Goal: Task Accomplishment & Management: Use online tool/utility

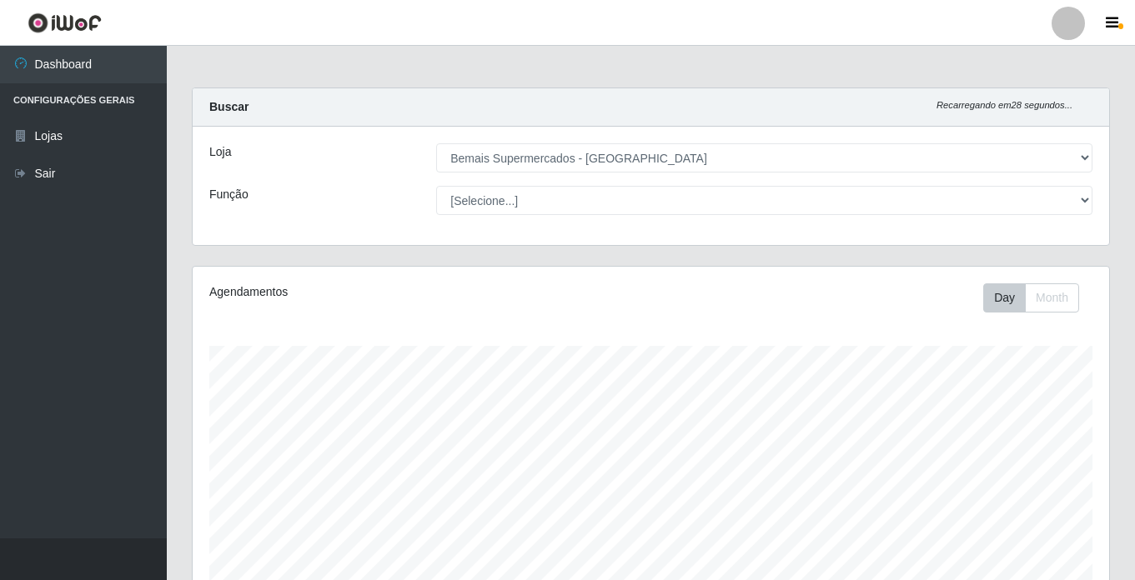
select select "250"
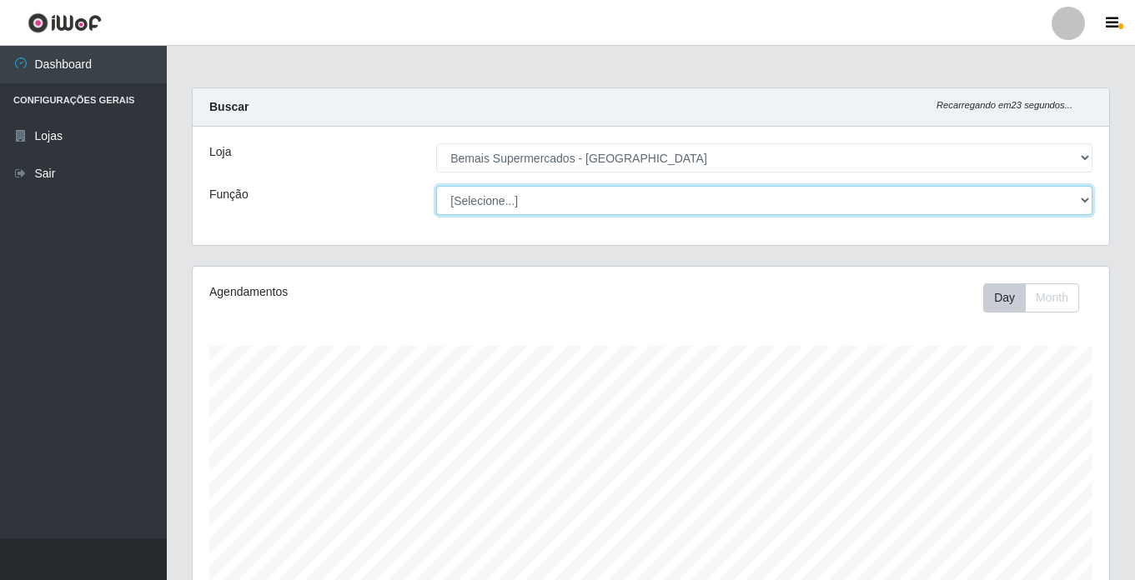
click at [491, 199] on select "[Selecione...] ASG ASG + ASG ++ Auxiliar de Estacionamento Auxiliar de Estacion…" at bounding box center [764, 200] width 656 height 29
click at [436, 186] on select "[Selecione...] ASG ASG + ASG ++ Auxiliar de Estacionamento Auxiliar de Estacion…" at bounding box center [764, 200] width 656 height 29
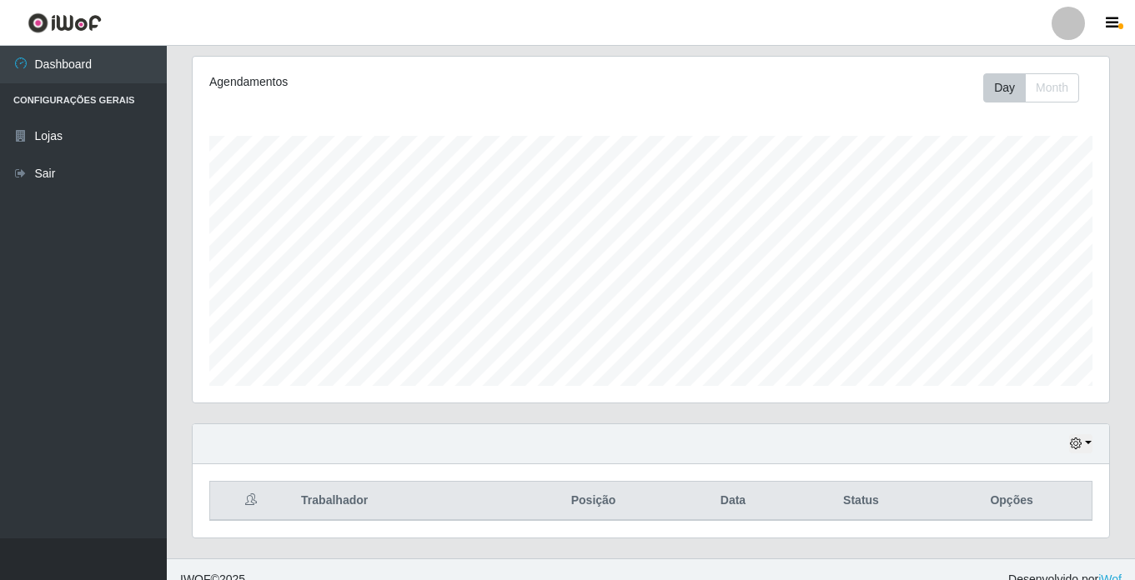
scroll to position [230, 0]
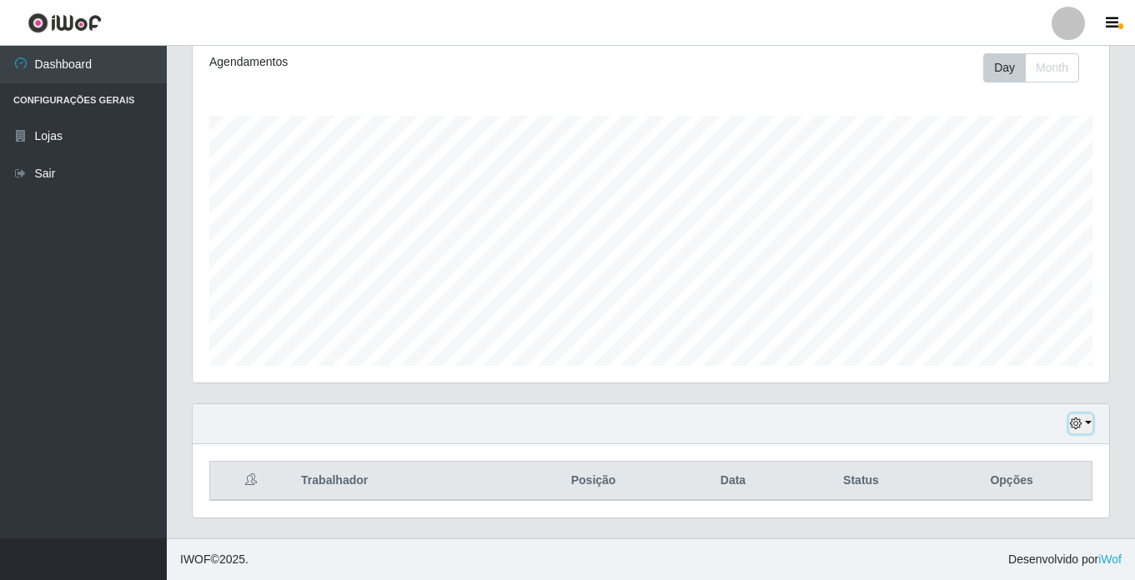
click at [1092, 424] on button "button" at bounding box center [1080, 423] width 23 height 19
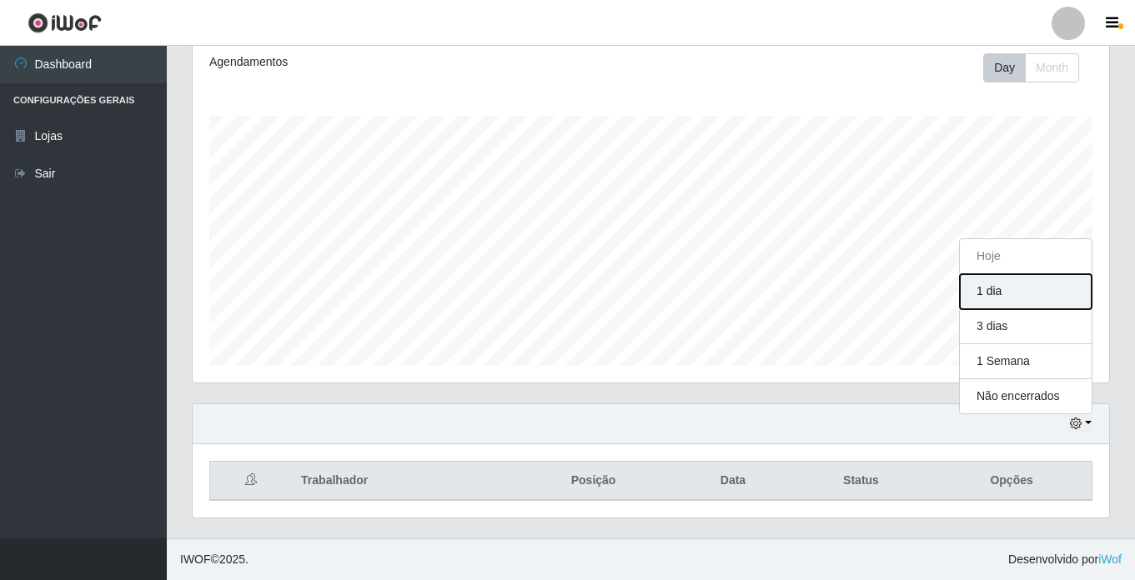
click at [980, 294] on button "1 dia" at bounding box center [1026, 291] width 132 height 35
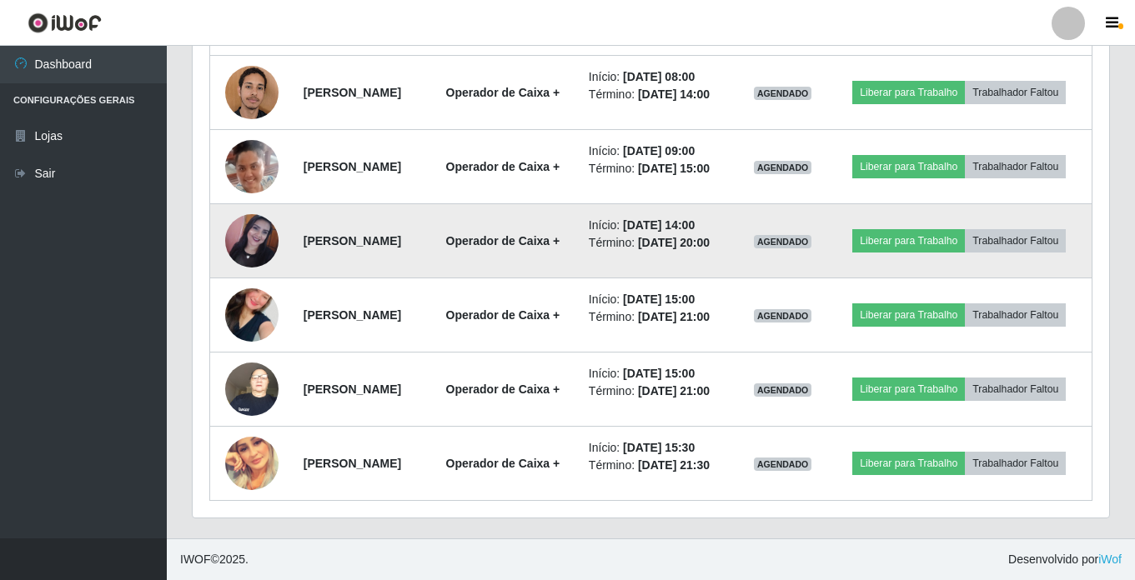
scroll to position [924, 0]
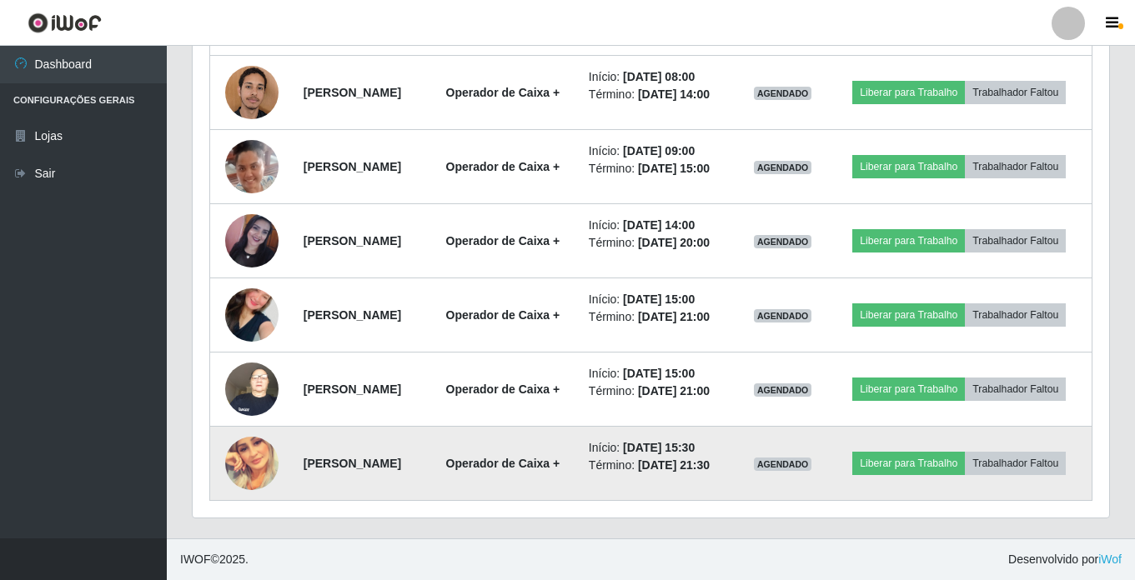
click at [249, 462] on img at bounding box center [251, 463] width 53 height 53
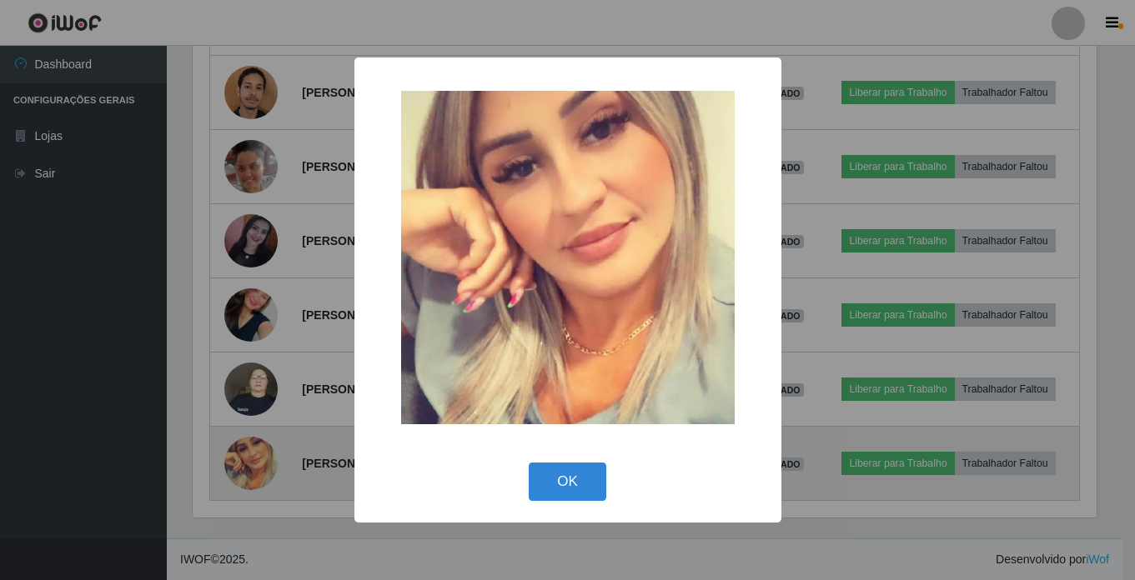
scroll to position [346, 908]
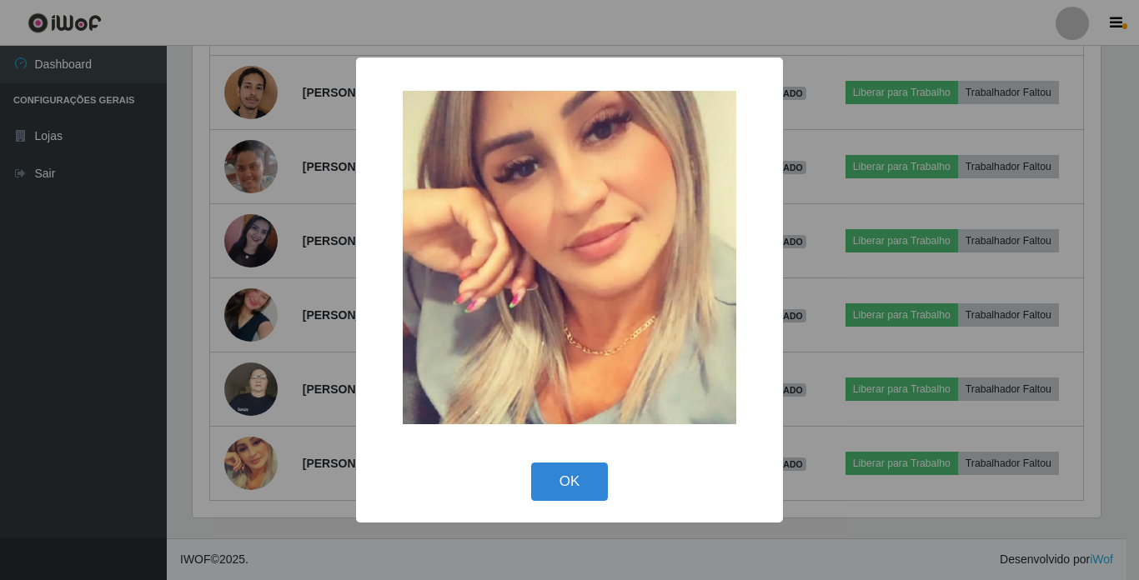
click at [541, 477] on button "OK" at bounding box center [570, 482] width 78 height 39
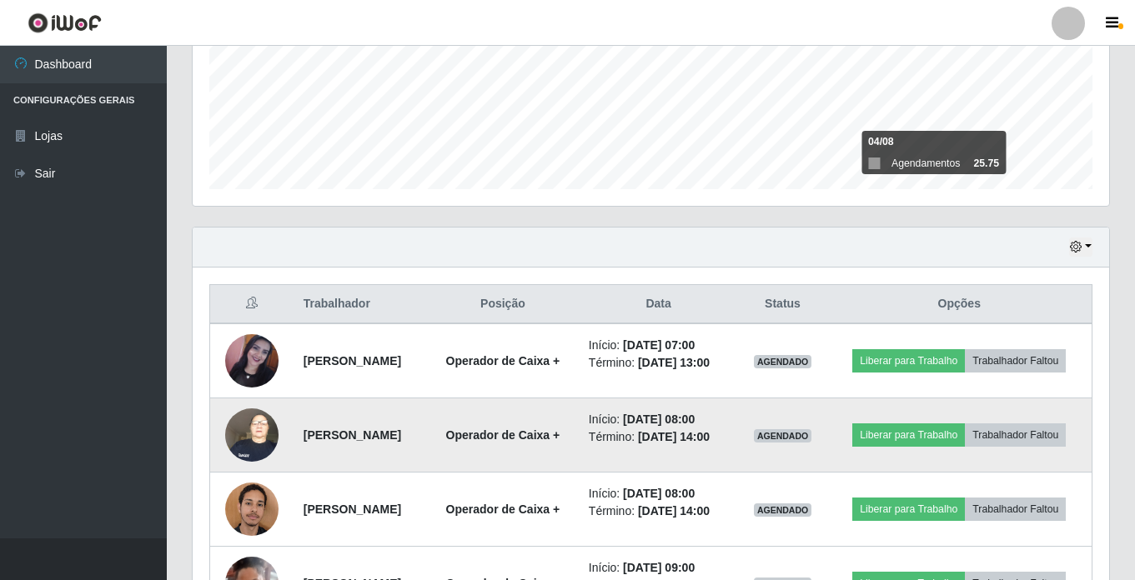
scroll to position [257, 0]
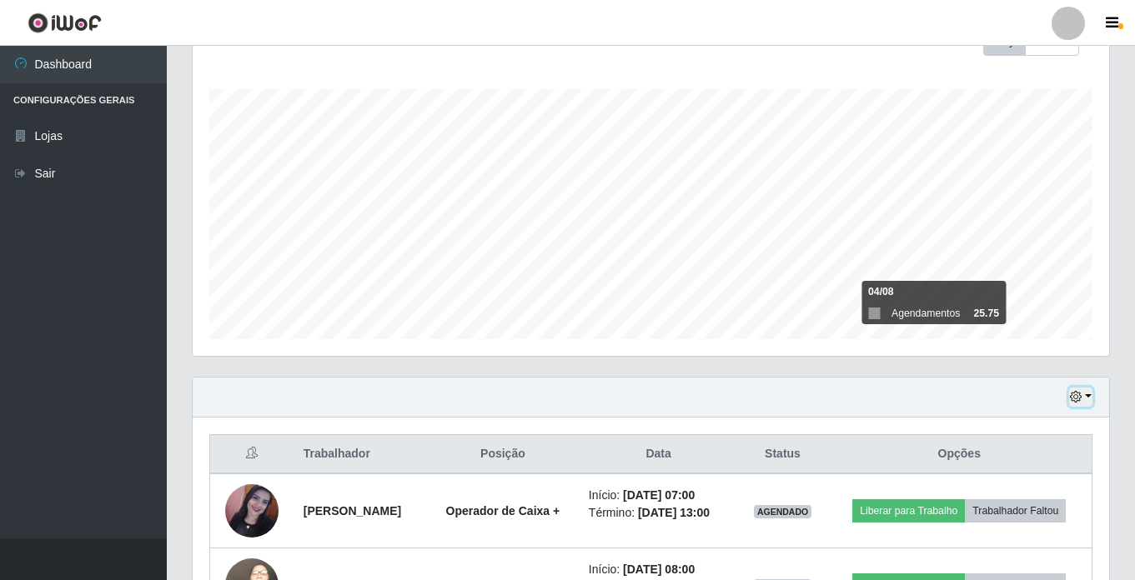
click at [1092, 392] on button "button" at bounding box center [1080, 397] width 23 height 19
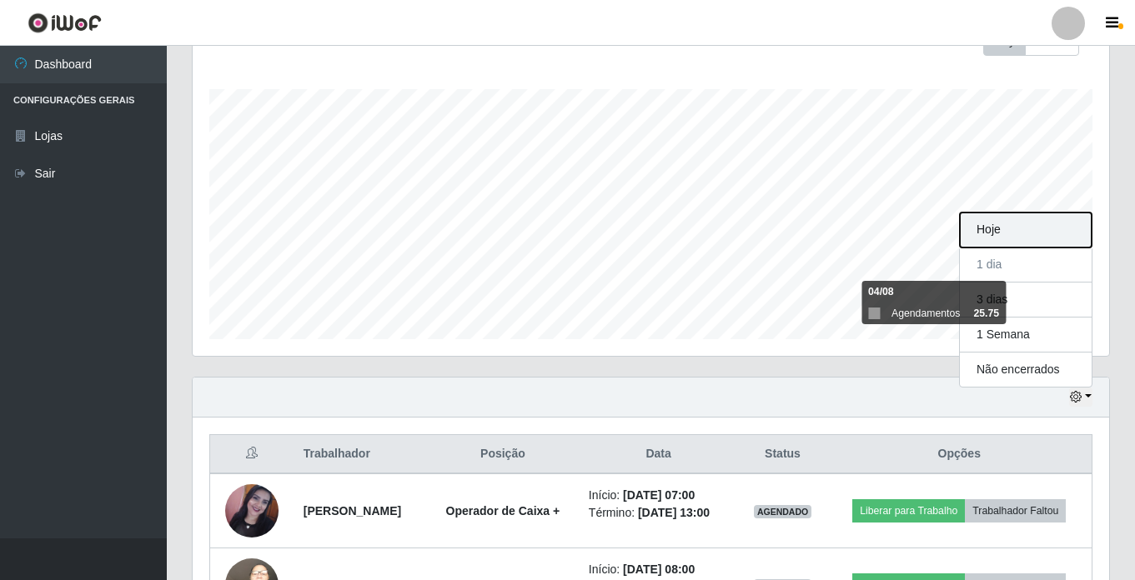
click at [1048, 238] on button "Hoje" at bounding box center [1026, 230] width 132 height 35
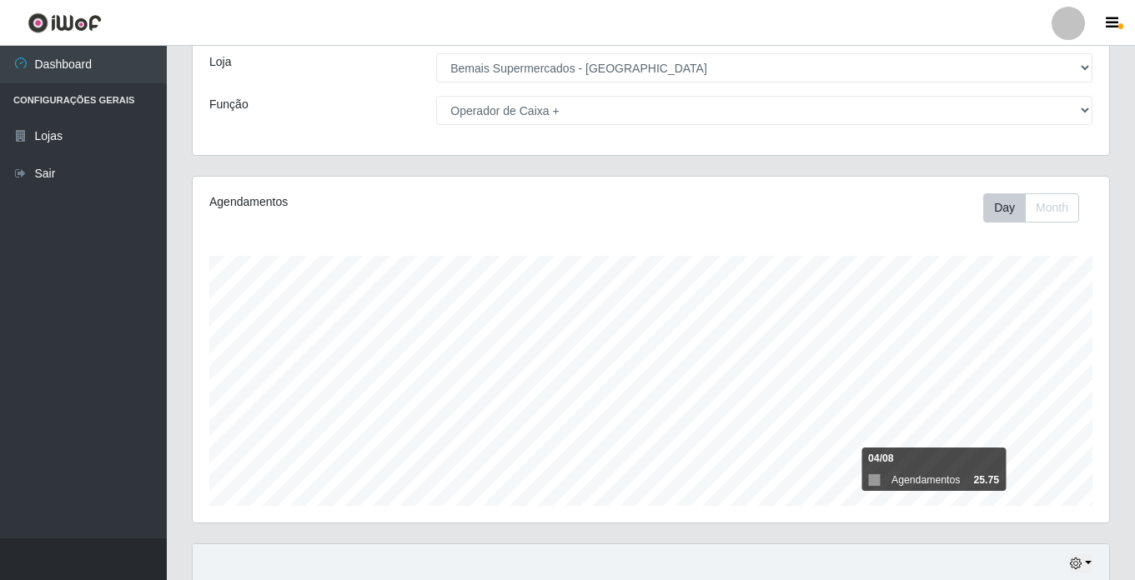
scroll to position [0, 0]
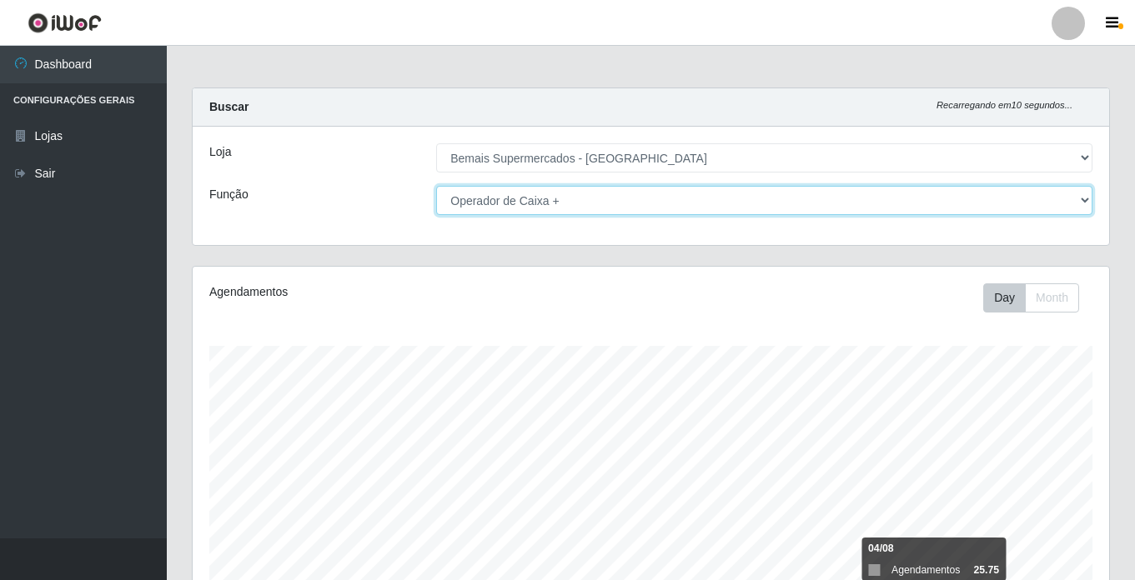
click at [1003, 193] on select "[Selecione...] ASG ASG + ASG ++ Auxiliar de Estacionamento Auxiliar de Estacion…" at bounding box center [764, 200] width 656 height 29
select select "[Selecione...]"
click at [436, 186] on select "[Selecione...] ASG ASG + ASG ++ Auxiliar de Estacionamento Auxiliar de Estacion…" at bounding box center [764, 200] width 656 height 29
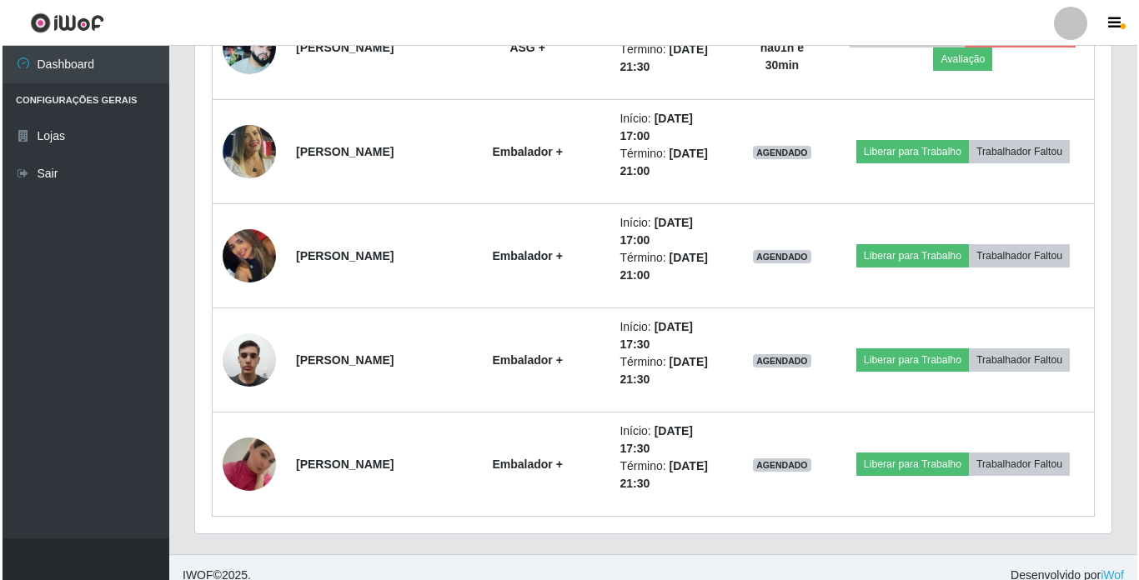
scroll to position [856, 0]
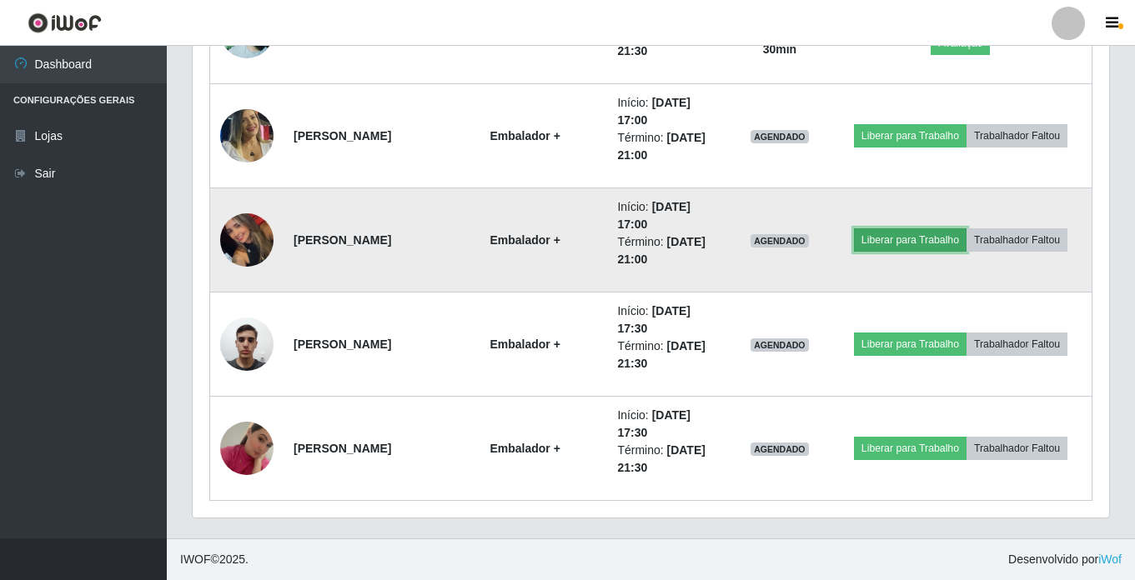
click at [907, 234] on button "Liberar para Trabalho" at bounding box center [910, 240] width 113 height 23
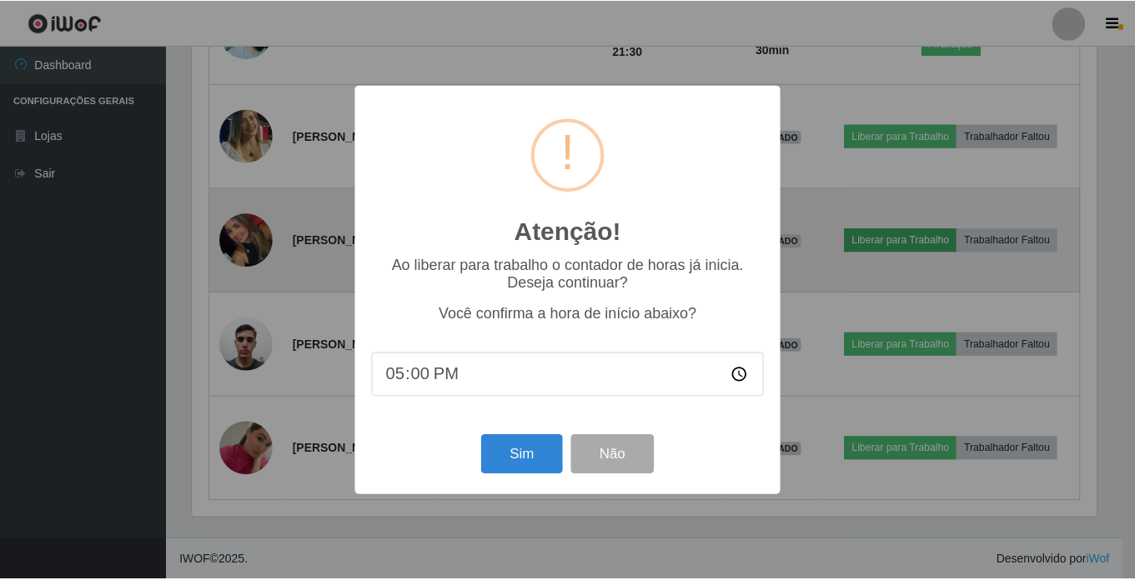
scroll to position [346, 908]
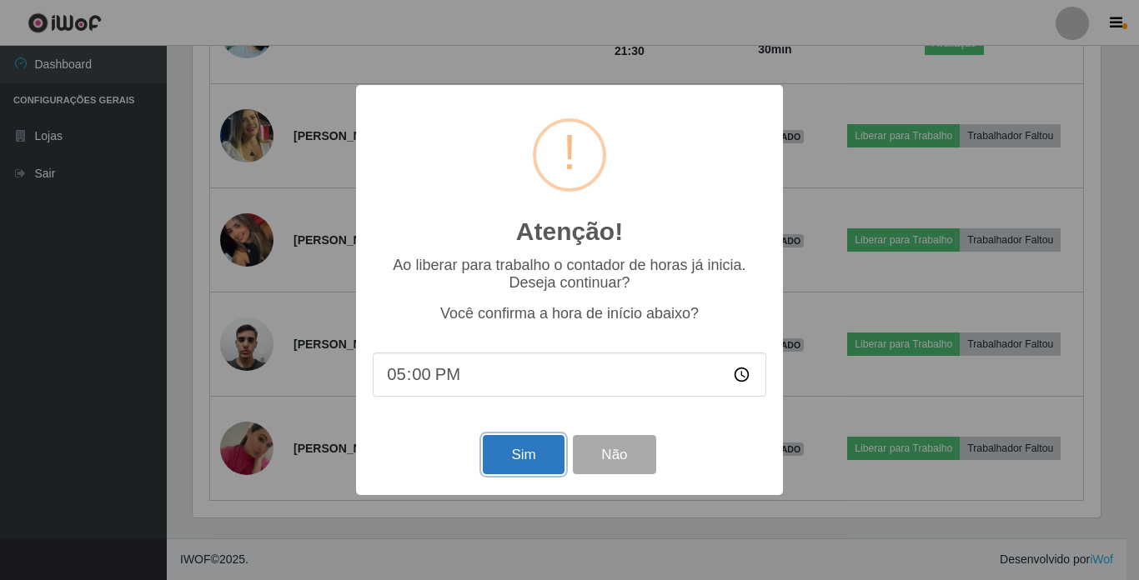
click at [522, 456] on button "Sim" at bounding box center [523, 454] width 81 height 39
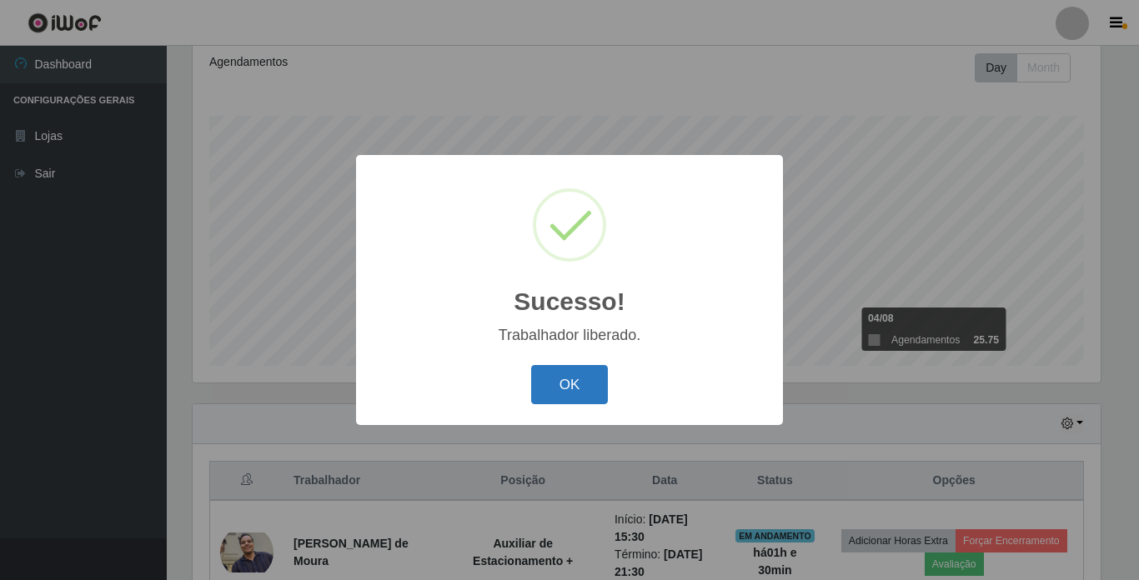
drag, startPoint x: 550, startPoint y: 394, endPoint x: 716, endPoint y: 394, distance: 166.0
click at [551, 394] on button "OK" at bounding box center [570, 384] width 78 height 39
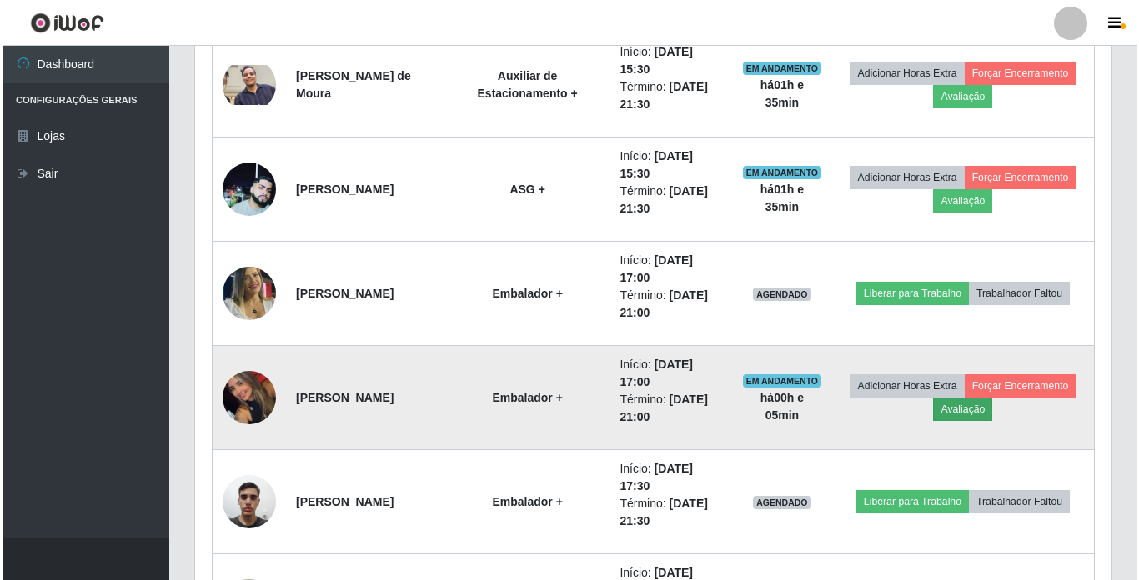
scroll to position [689, 0]
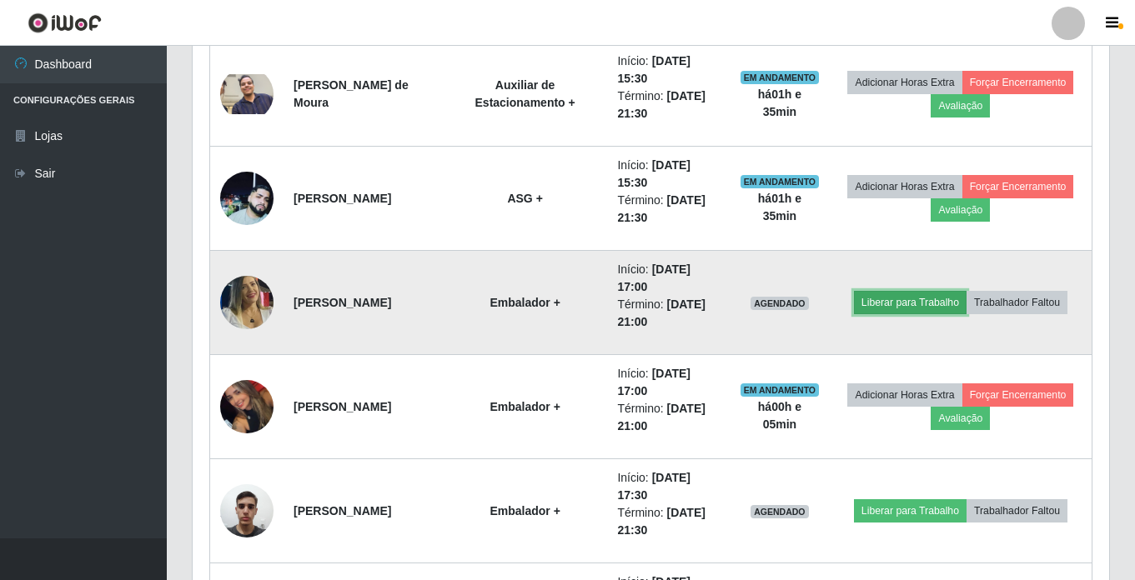
click at [922, 306] on button "Liberar para Trabalho" at bounding box center [910, 302] width 113 height 23
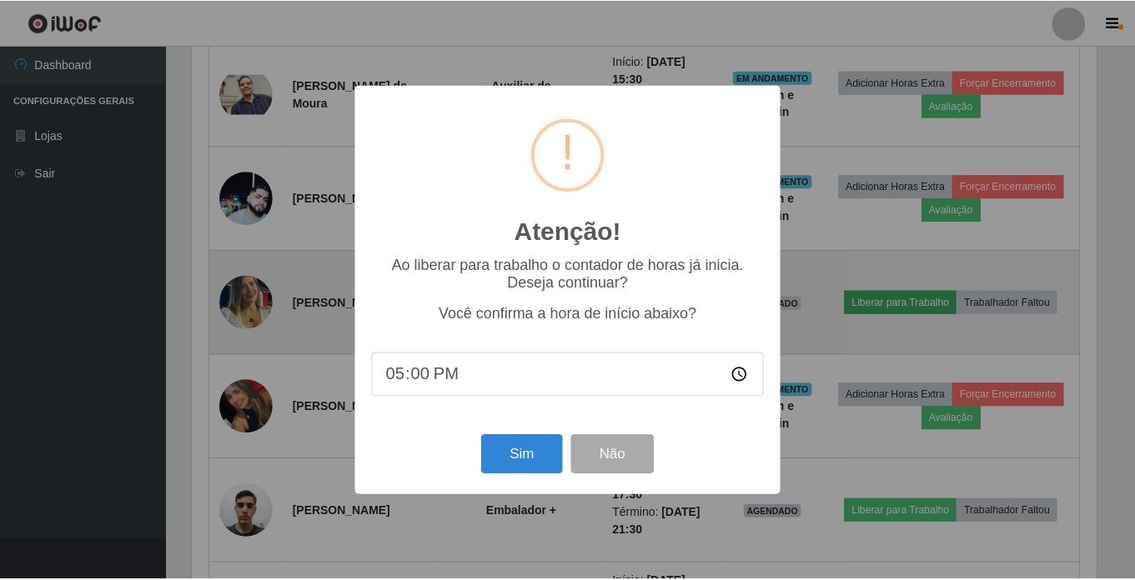
scroll to position [346, 908]
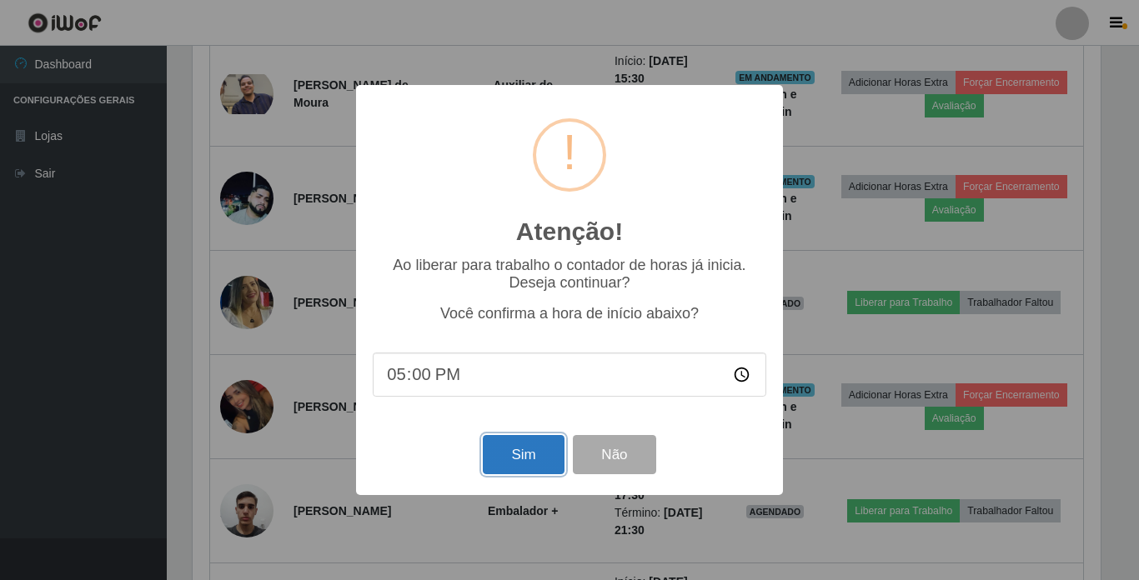
click at [546, 454] on button "Sim" at bounding box center [523, 454] width 81 height 39
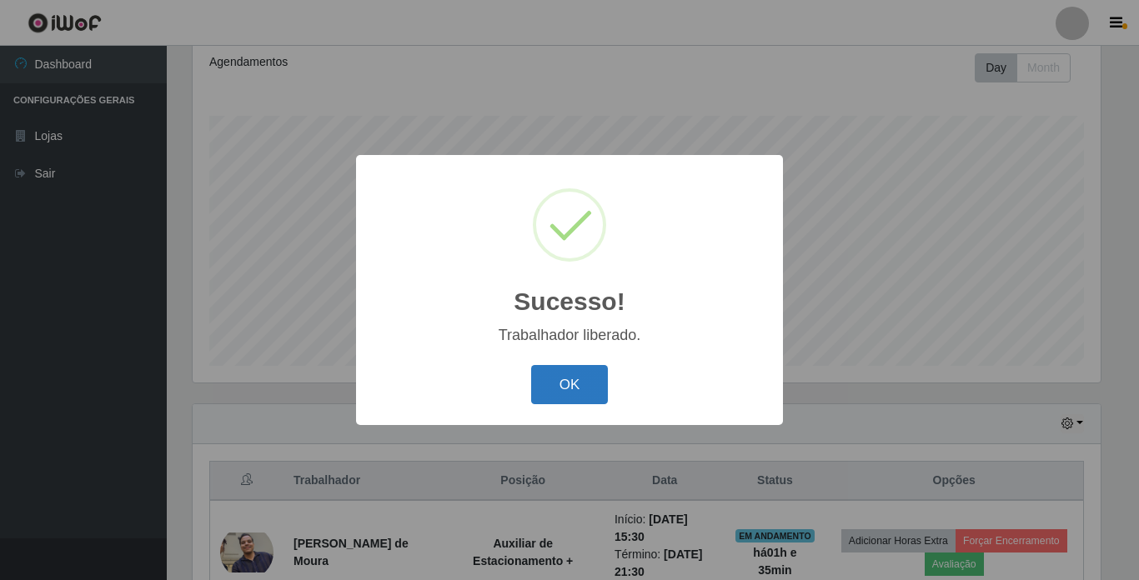
click at [590, 398] on button "OK" at bounding box center [570, 384] width 78 height 39
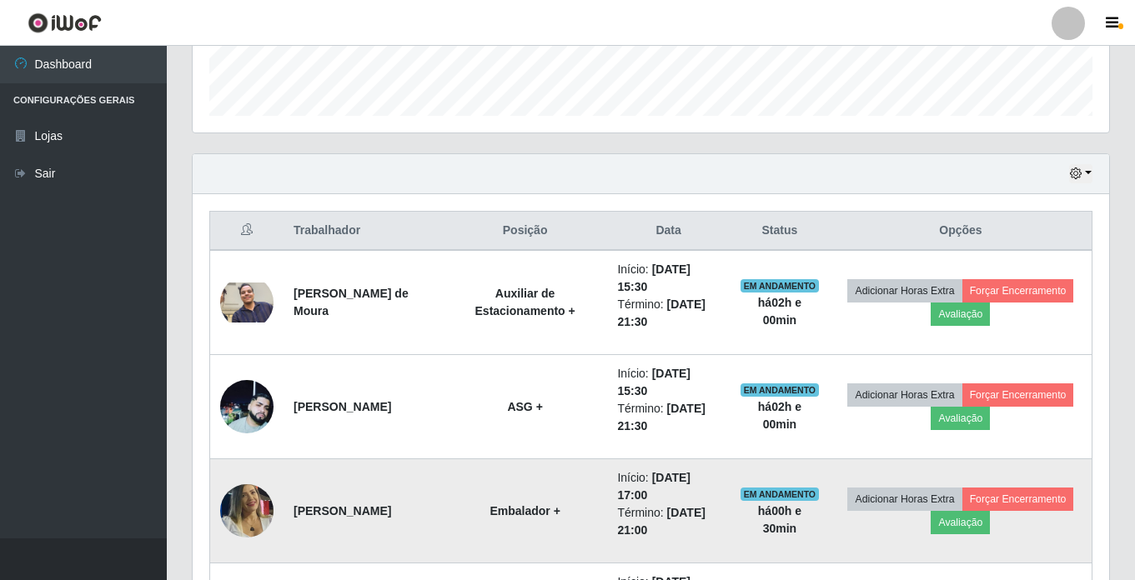
scroll to position [814, 0]
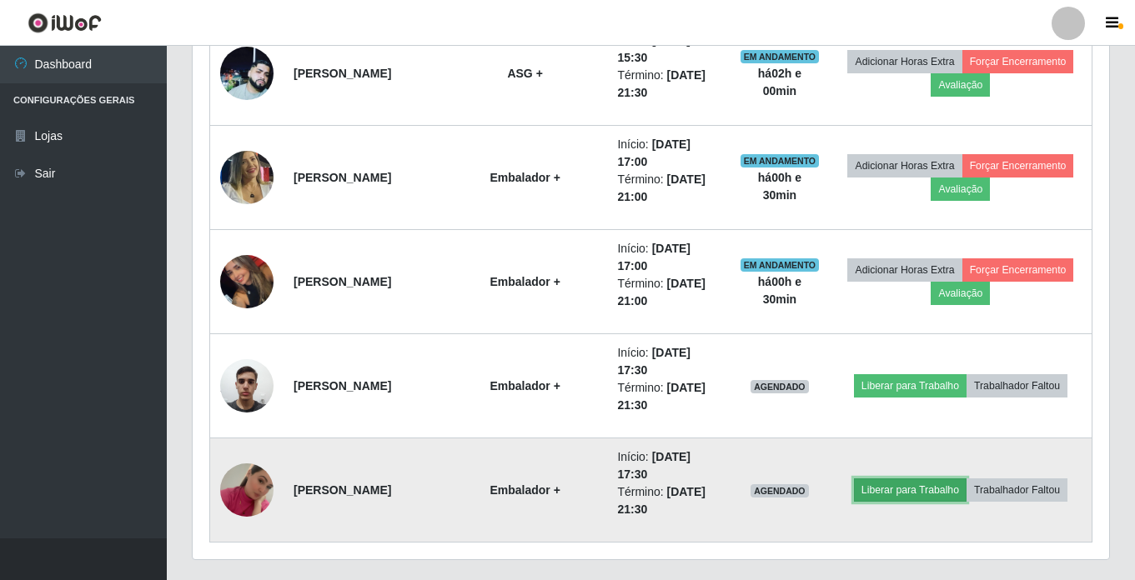
click at [906, 494] on button "Liberar para Trabalho" at bounding box center [910, 490] width 113 height 23
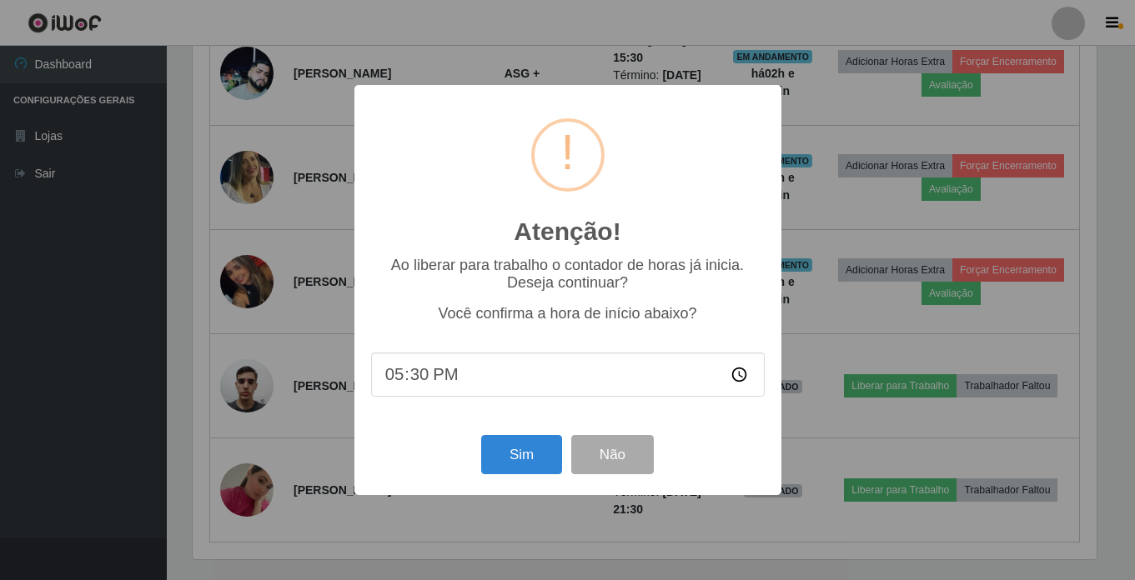
scroll to position [346, 908]
click at [546, 441] on button "Sim" at bounding box center [523, 454] width 81 height 39
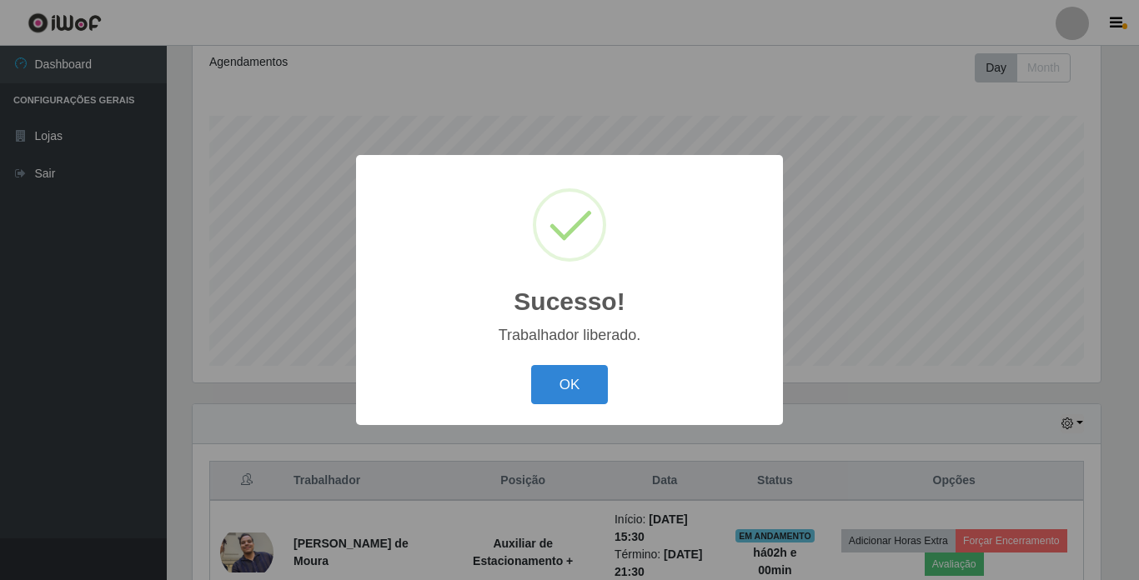
click at [569, 393] on button "OK" at bounding box center [570, 384] width 78 height 39
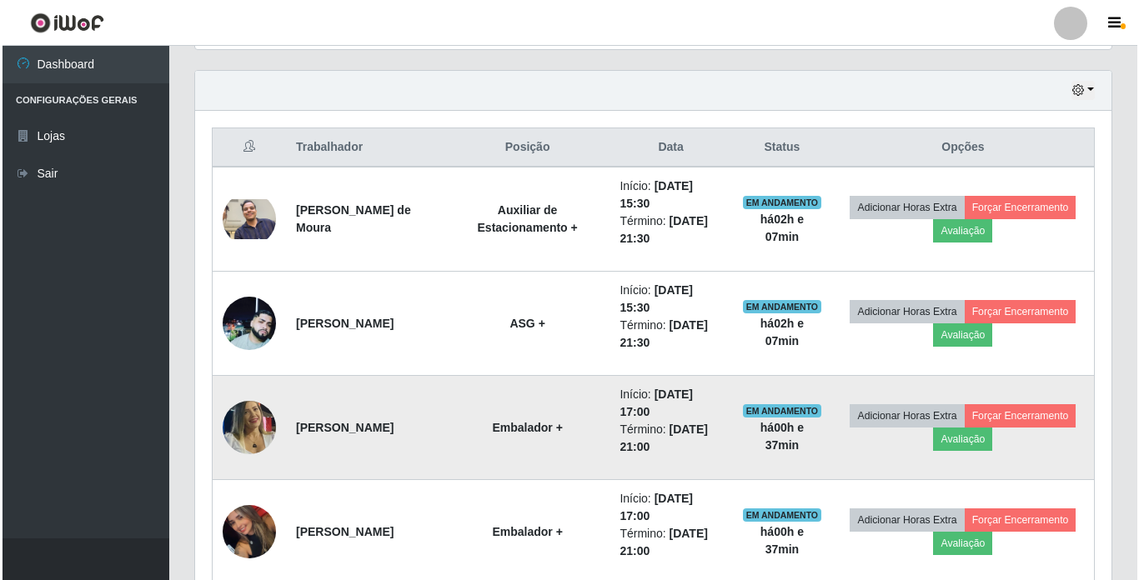
scroll to position [856, 0]
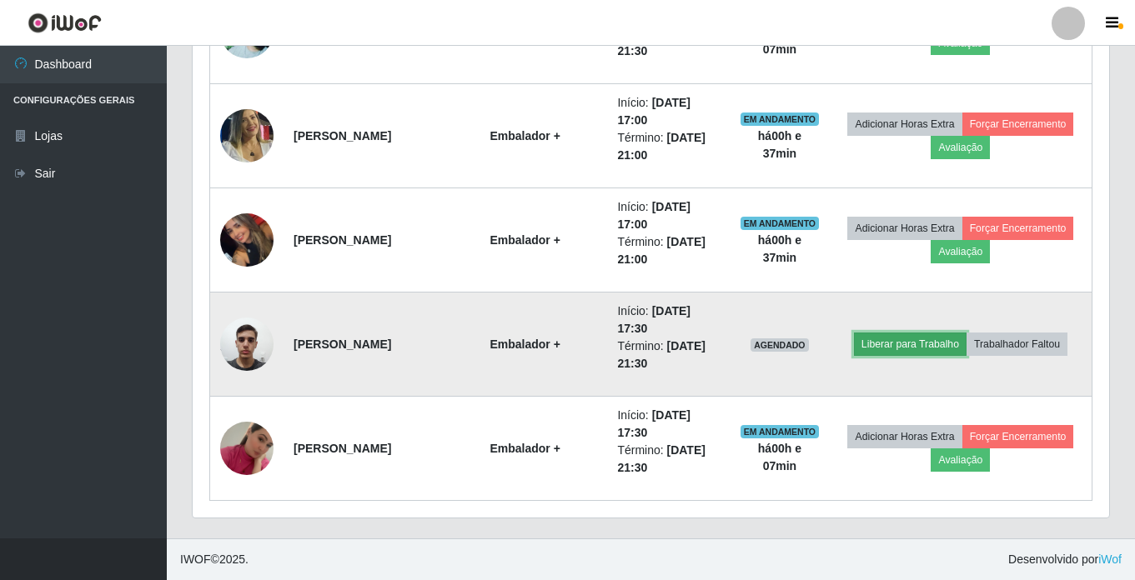
click at [947, 339] on button "Liberar para Trabalho" at bounding box center [910, 344] width 113 height 23
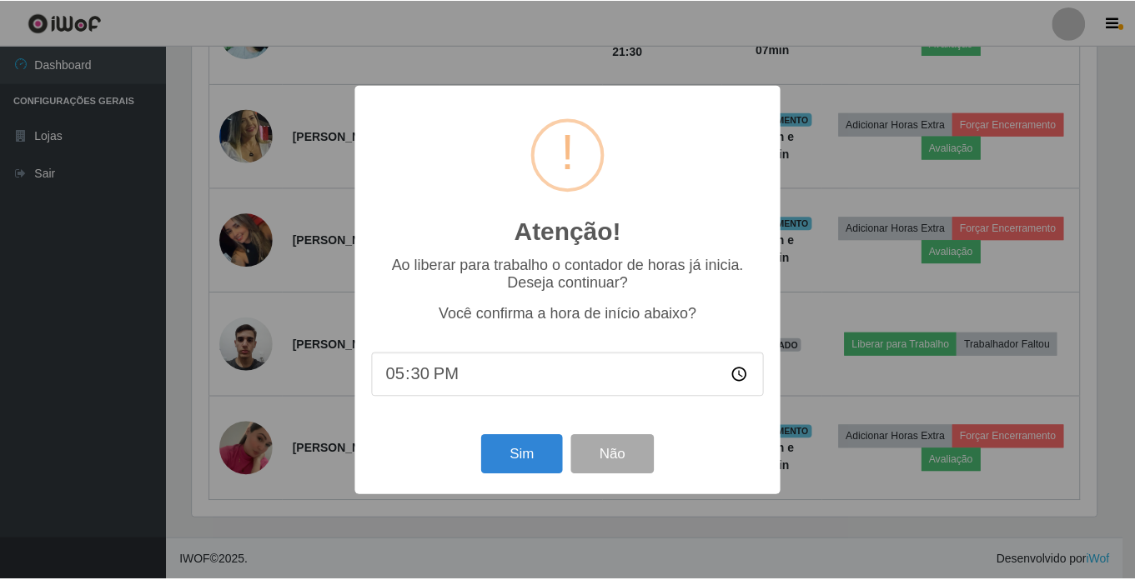
scroll to position [346, 908]
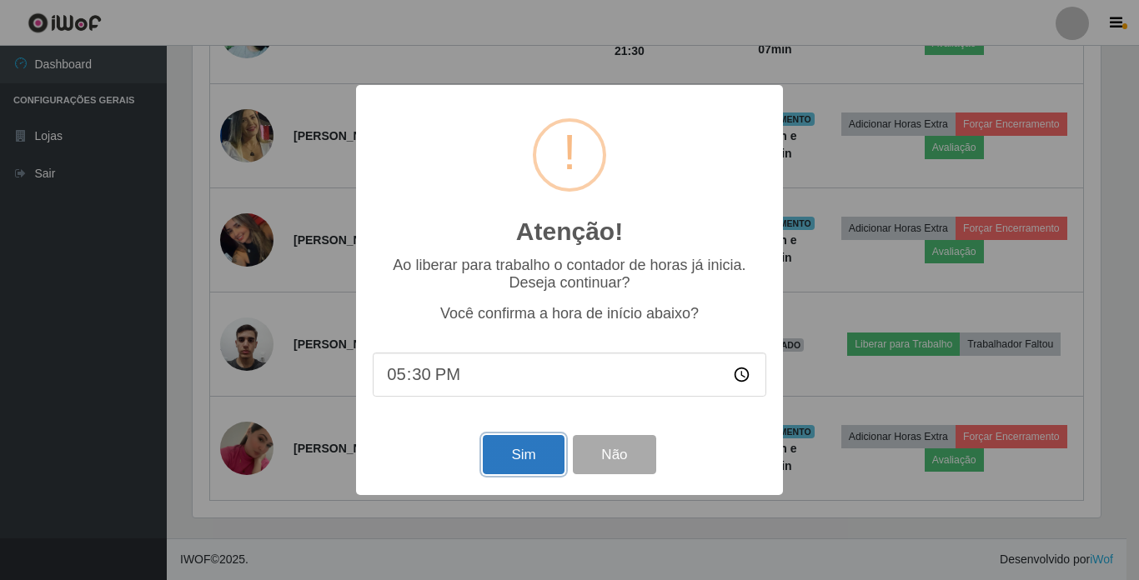
click at [496, 461] on button "Sim" at bounding box center [523, 454] width 81 height 39
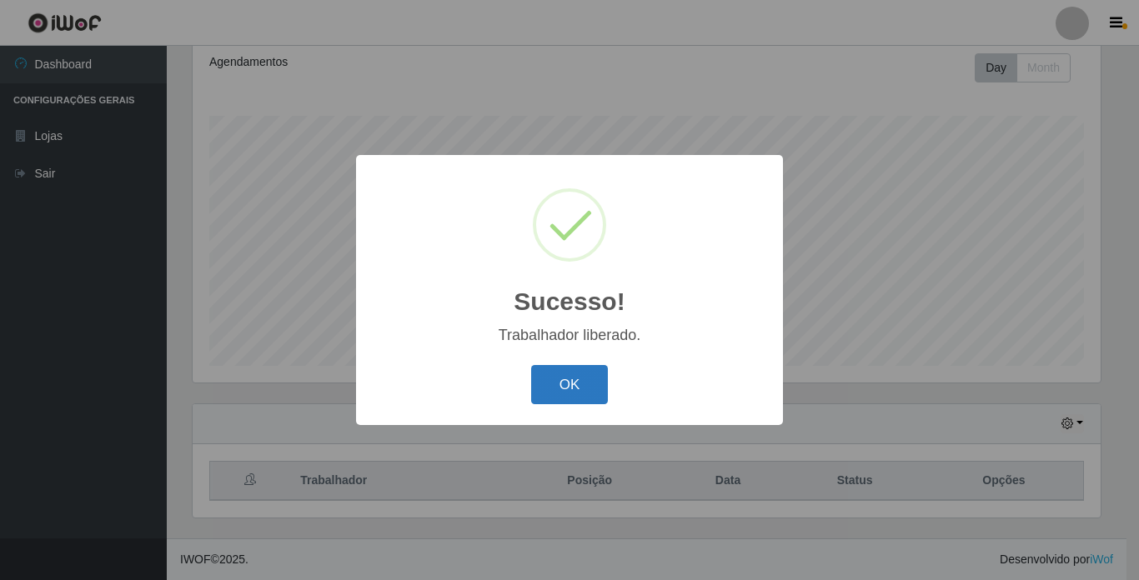
click at [592, 368] on button "OK" at bounding box center [570, 384] width 78 height 39
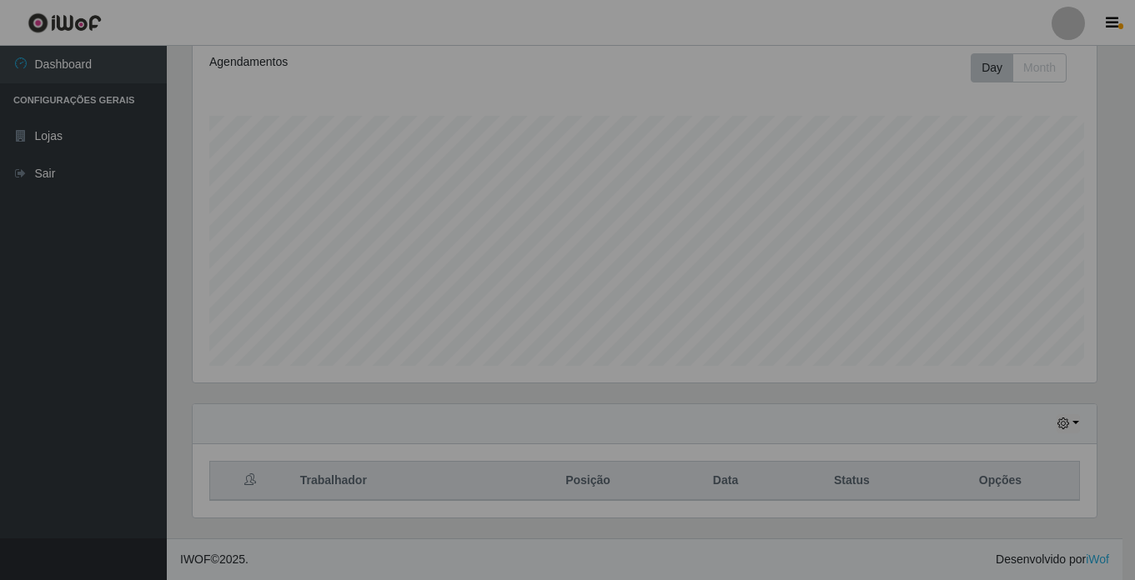
scroll to position [346, 917]
